Goal: Information Seeking & Learning: Learn about a topic

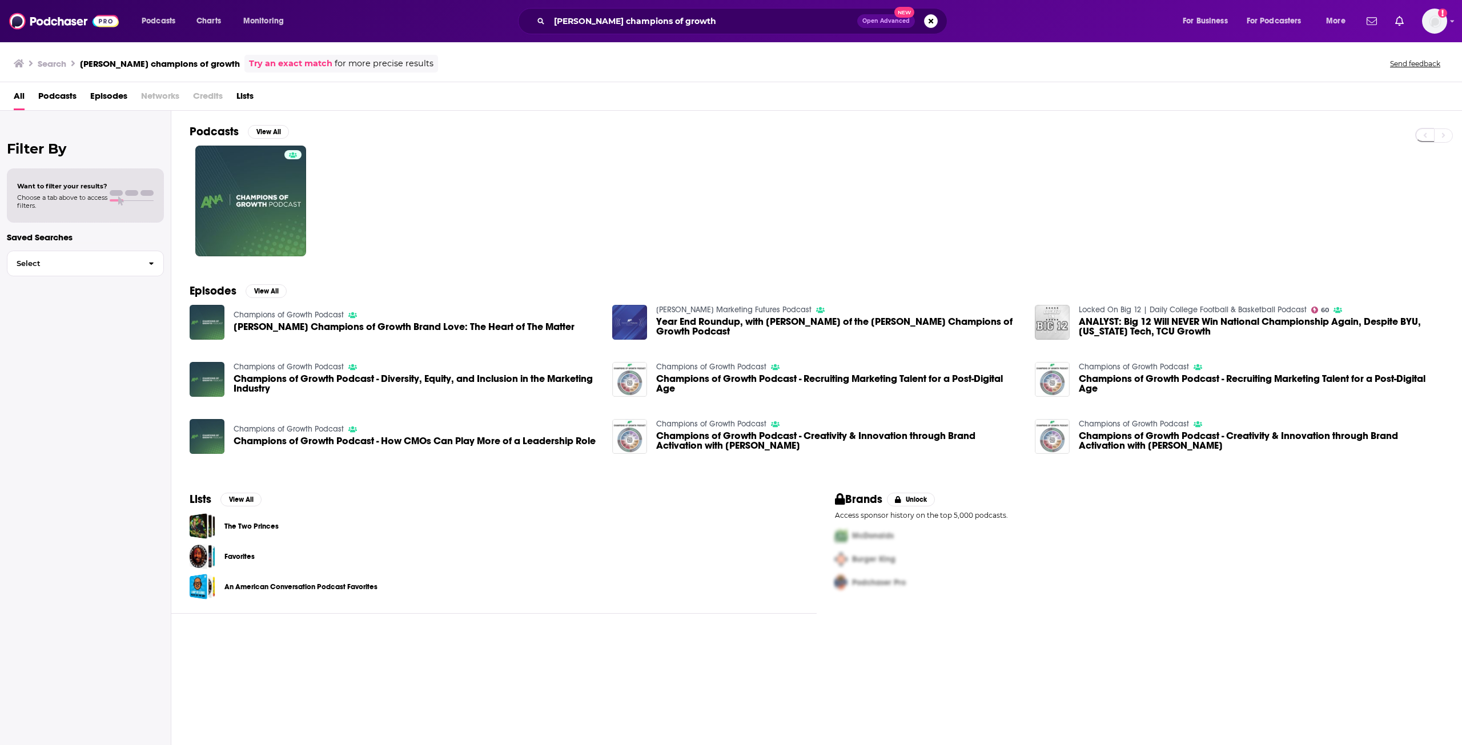
click at [689, 9] on div "[PERSON_NAME] champions of growth Open Advanced New" at bounding box center [732, 21] width 429 height 26
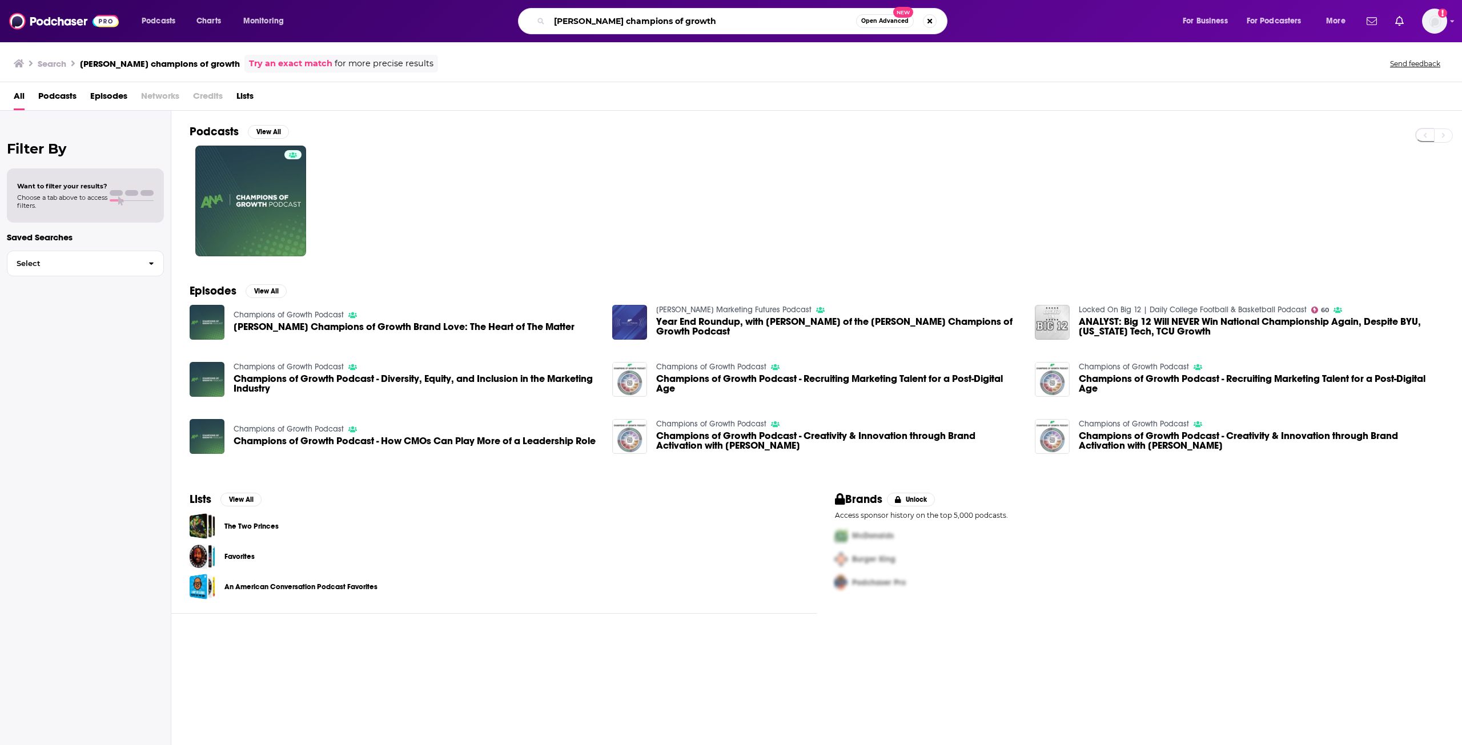
drag, startPoint x: 677, startPoint y: 23, endPoint x: 439, endPoint y: 18, distance: 238.8
click at [439, 18] on div "[PERSON_NAME] champions of growth Open Advanced New" at bounding box center [744, 21] width 854 height 26
type input "beyond the brief"
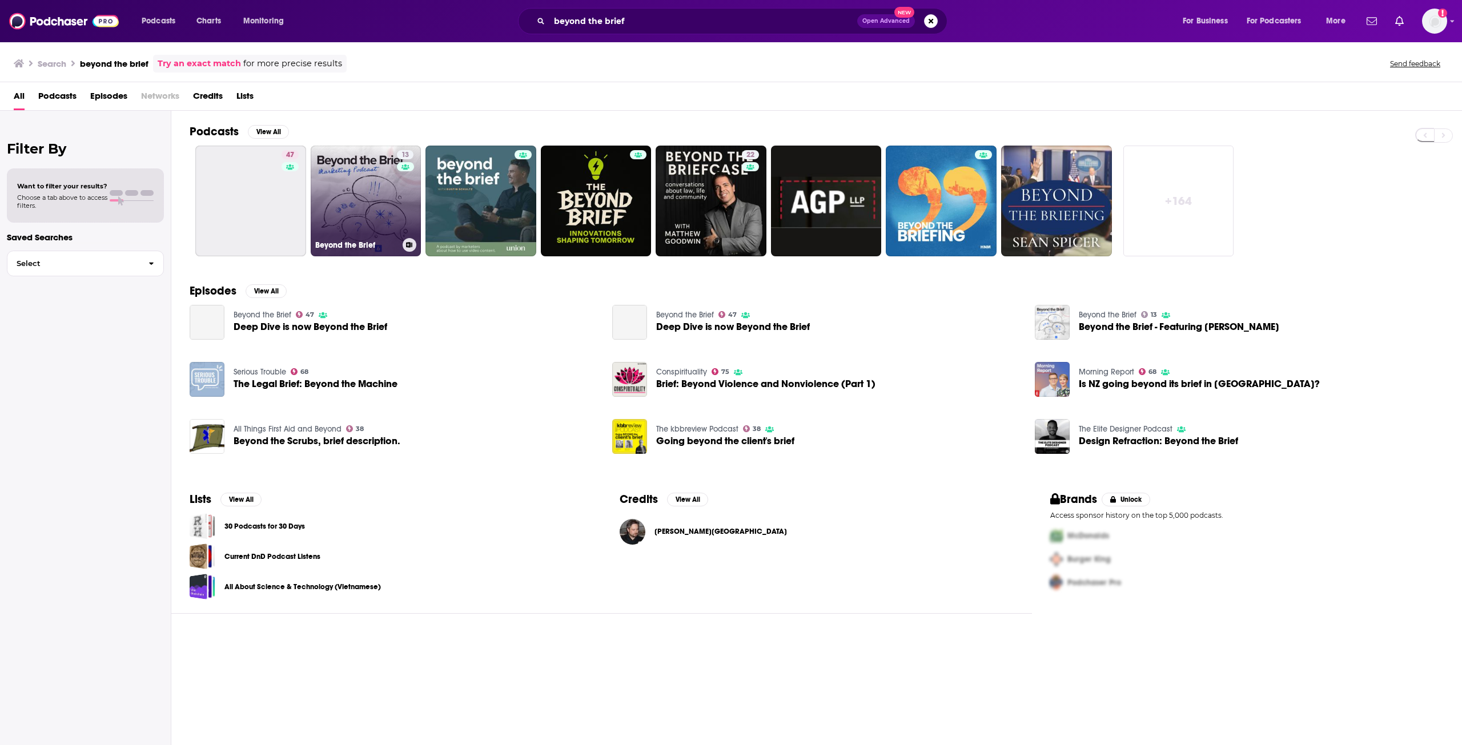
click at [367, 195] on link "13 Beyond the Brief" at bounding box center [366, 201] width 111 height 111
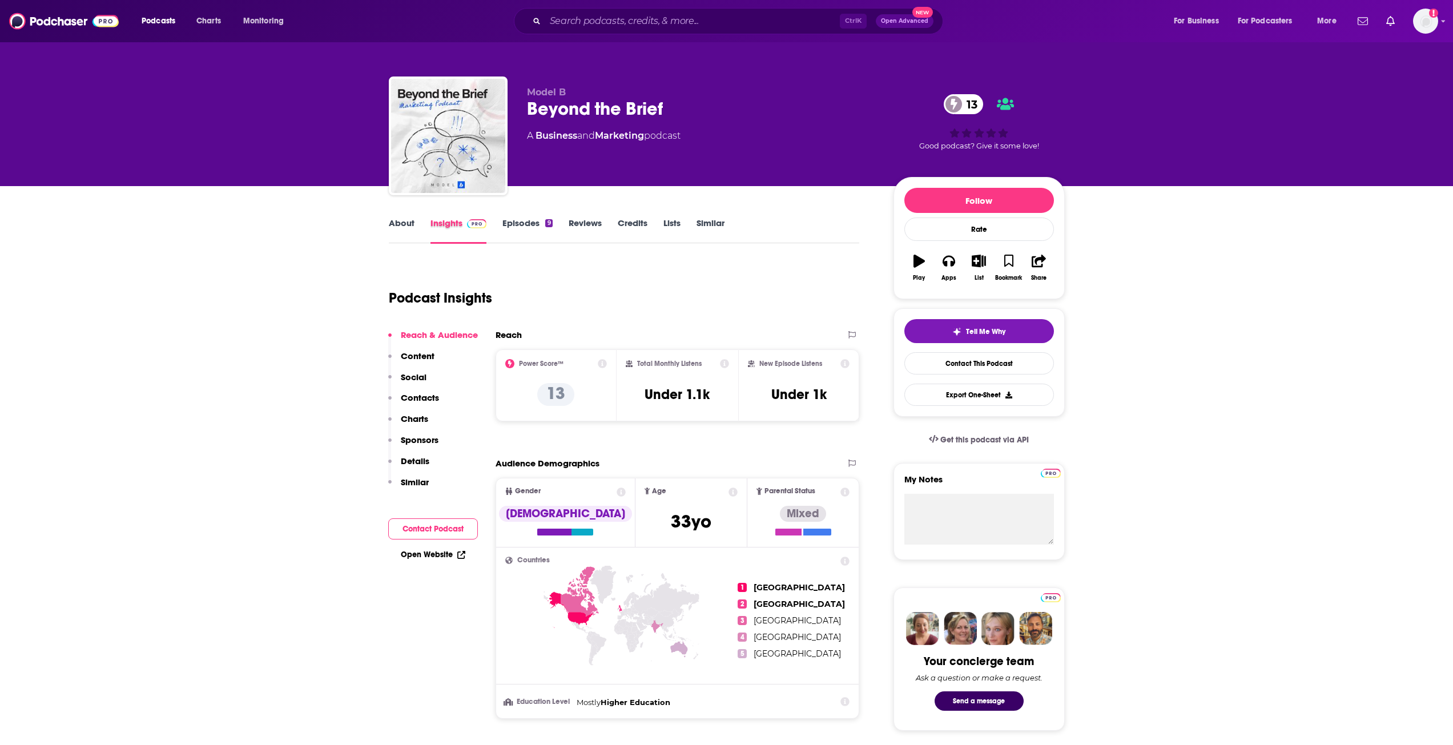
click at [495, 228] on div "Insights" at bounding box center [467, 231] width 73 height 26
click at [513, 223] on link "Episodes 9" at bounding box center [528, 231] width 50 height 26
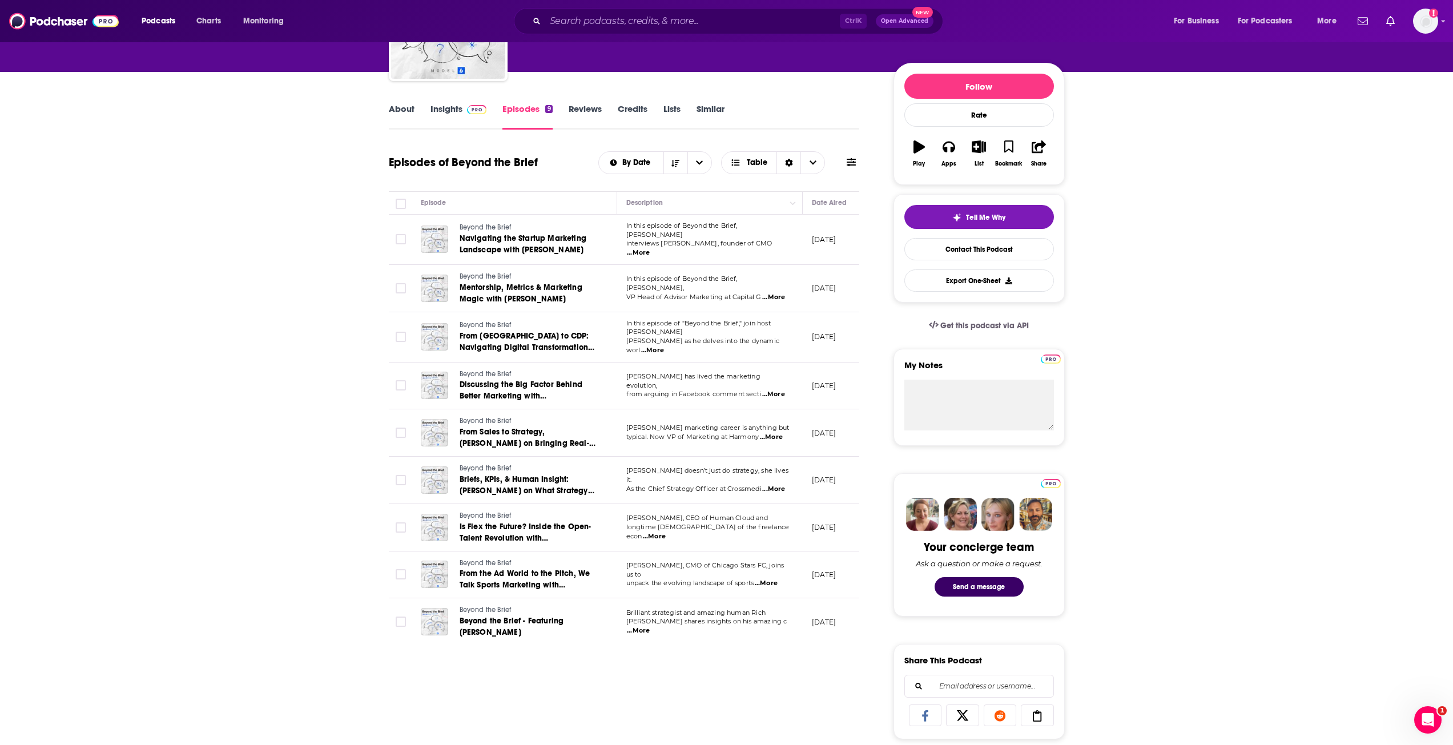
click at [650, 626] on span "...More" at bounding box center [638, 630] width 23 height 9
drag, startPoint x: 360, startPoint y: 545, endPoint x: 325, endPoint y: 193, distance: 353.5
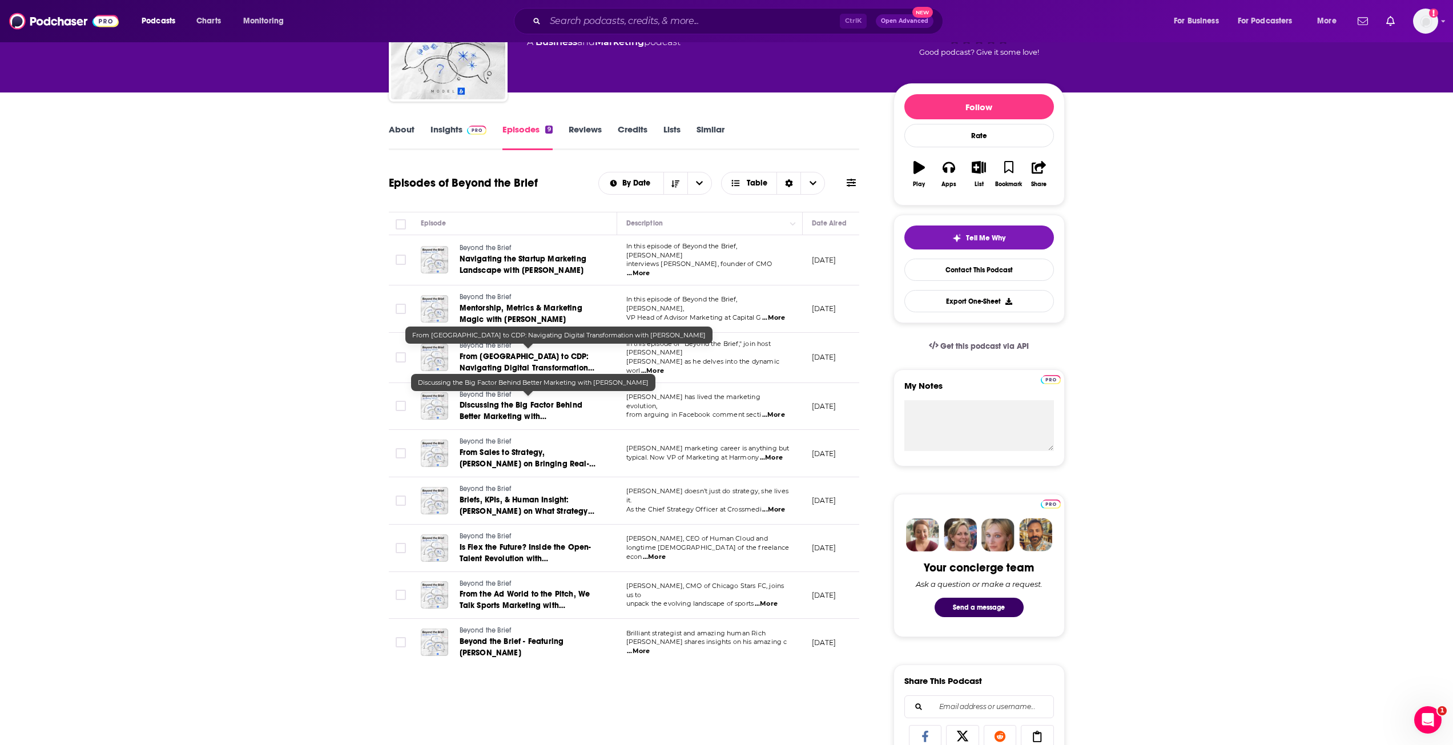
scroll to position [114, 0]
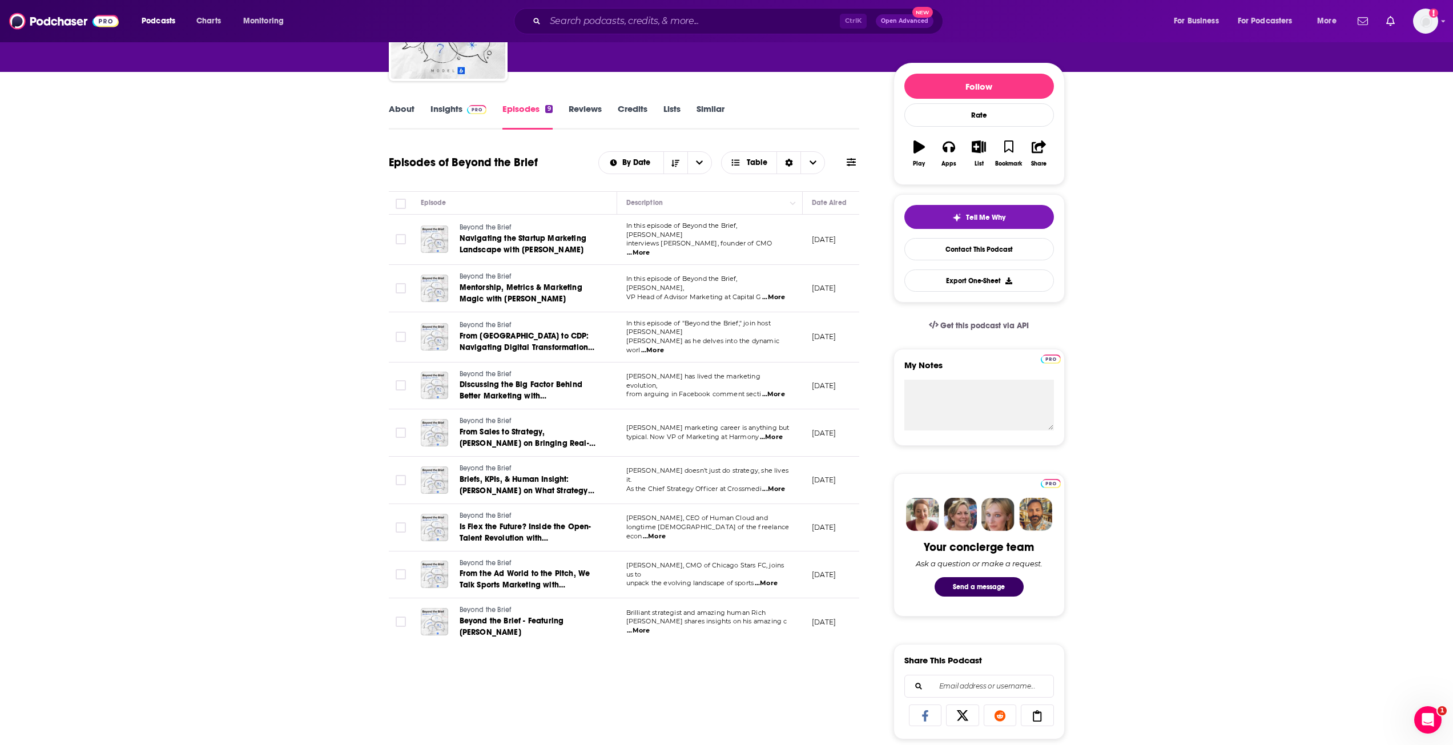
click at [442, 117] on link "Insights" at bounding box center [459, 116] width 57 height 26
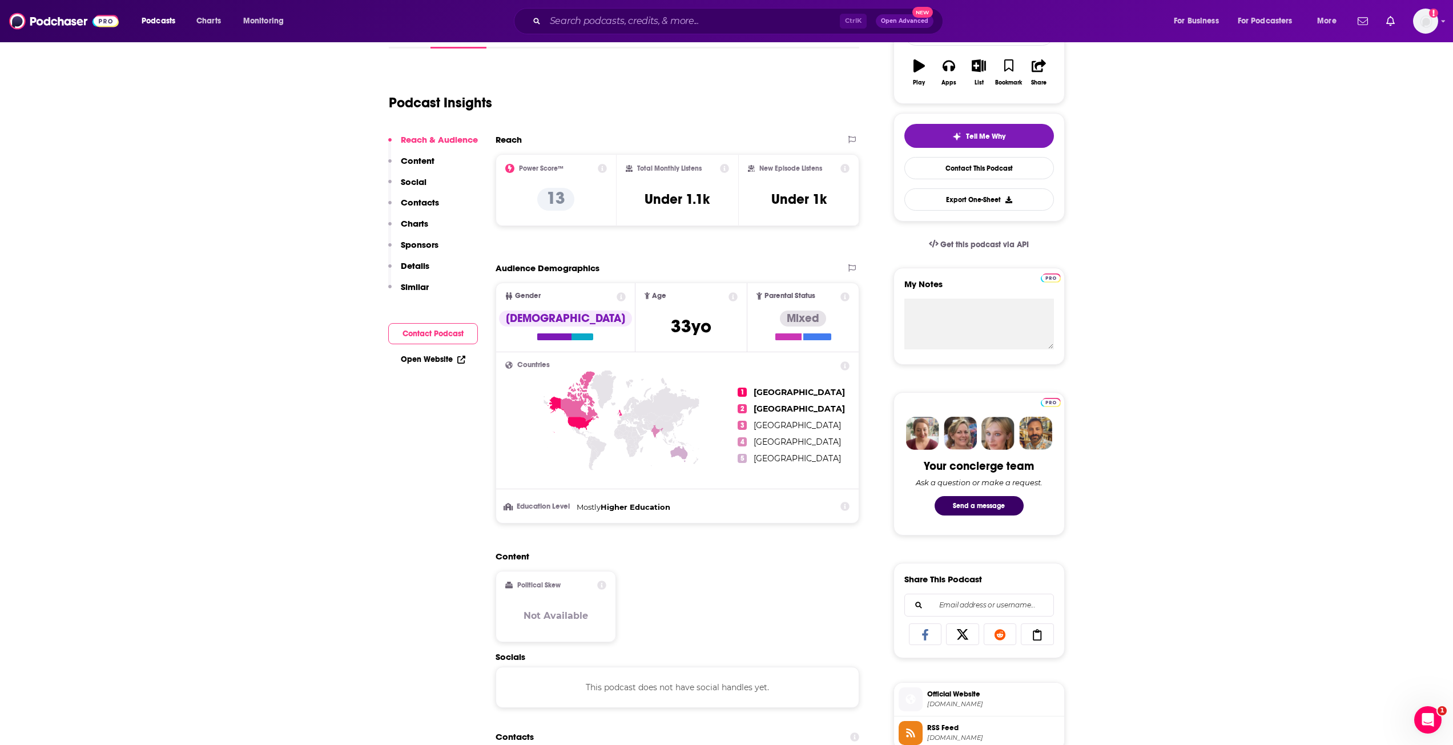
scroll to position [286, 0]
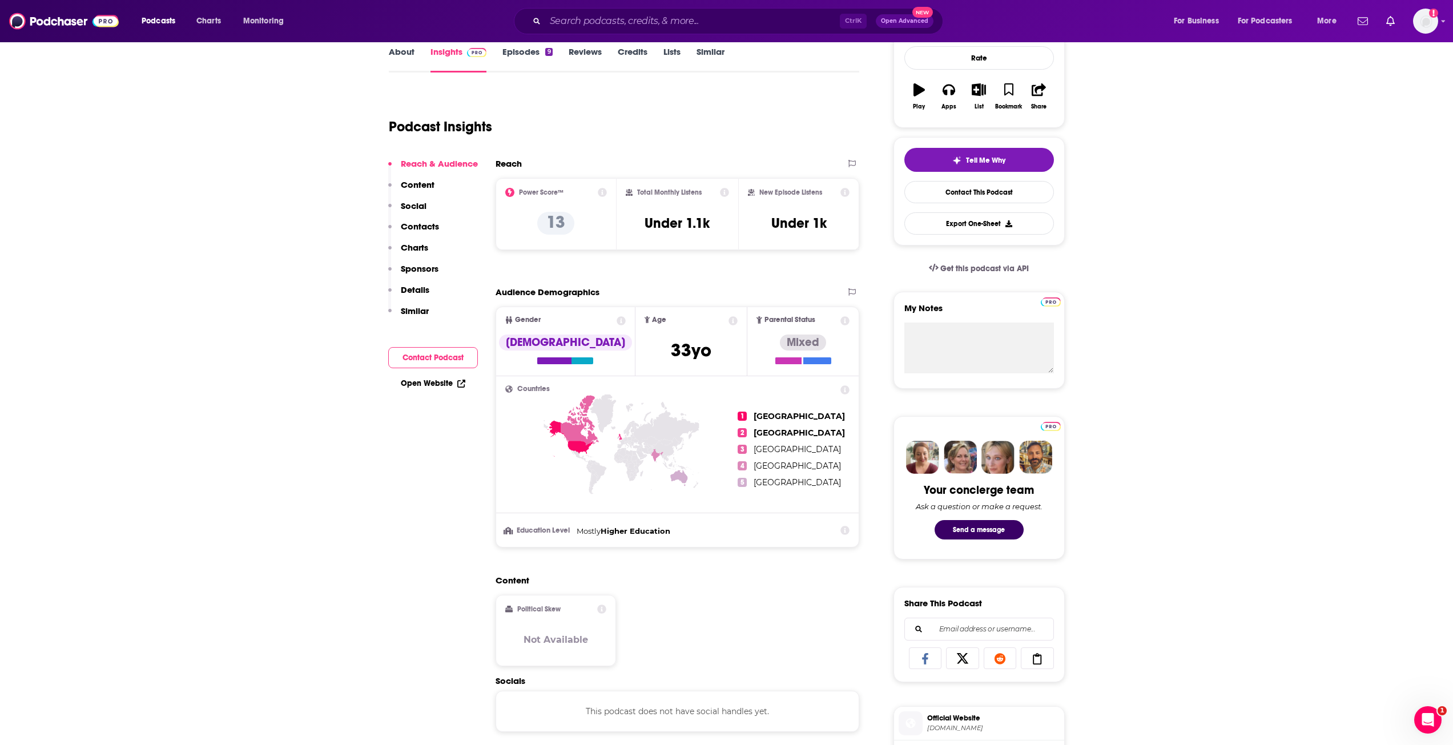
drag, startPoint x: 434, startPoint y: 206, endPoint x: 403, endPoint y: 209, distance: 31.0
click at [431, 206] on div "Reach & Audience Content Social Contacts Charts Sponsors Details Similar" at bounding box center [433, 242] width 90 height 168
click at [403, 209] on p "Social" at bounding box center [414, 205] width 26 height 11
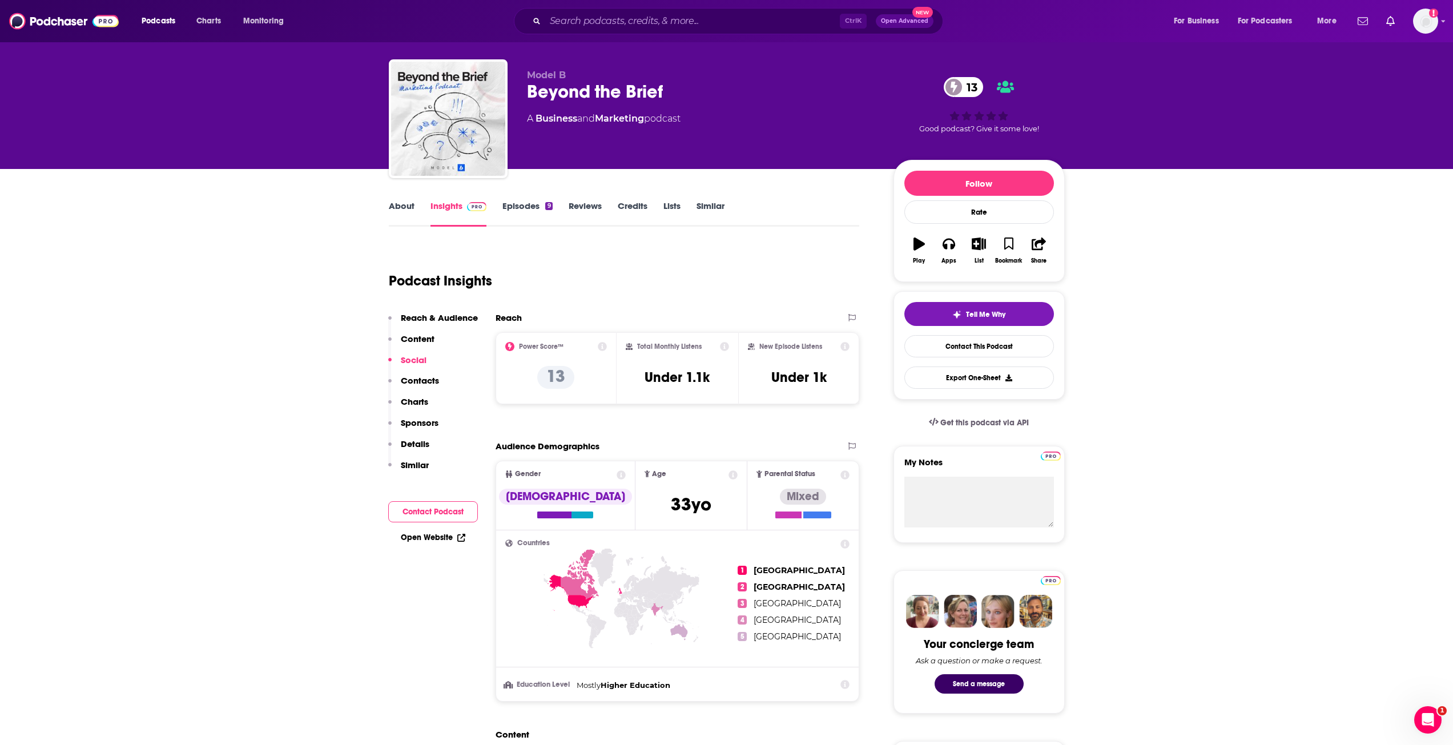
scroll to position [0, 0]
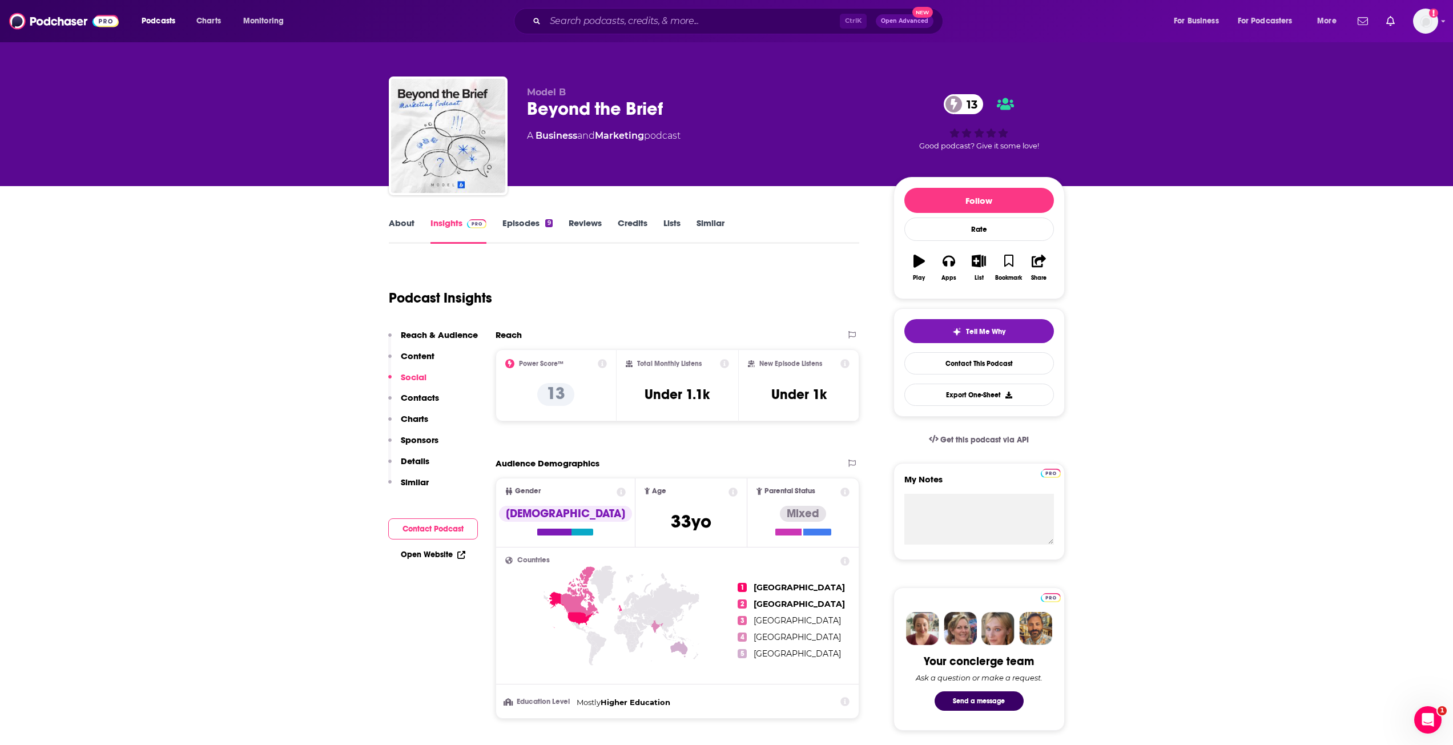
click at [405, 381] on p "Social" at bounding box center [414, 377] width 26 height 11
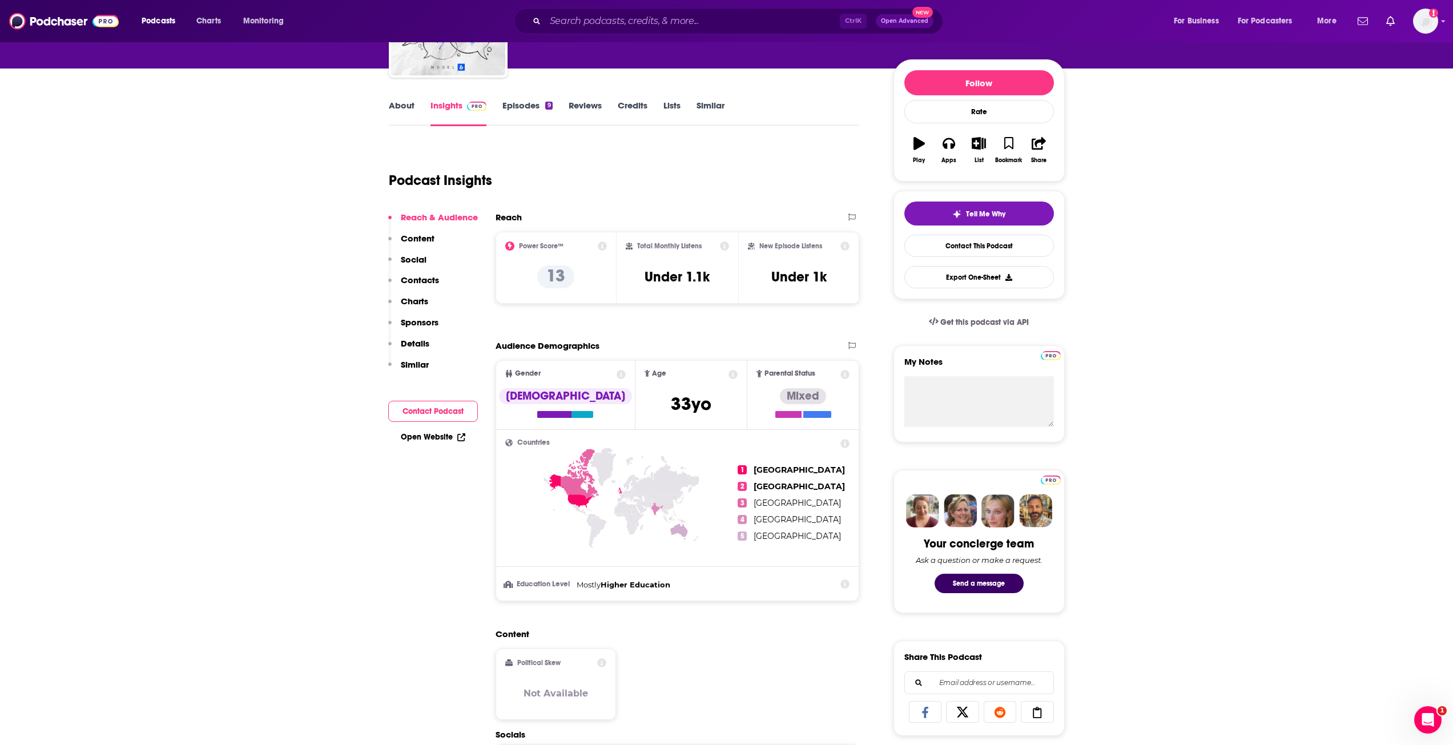
scroll to position [114, 0]
